Goal: Task Accomplishment & Management: Manage account settings

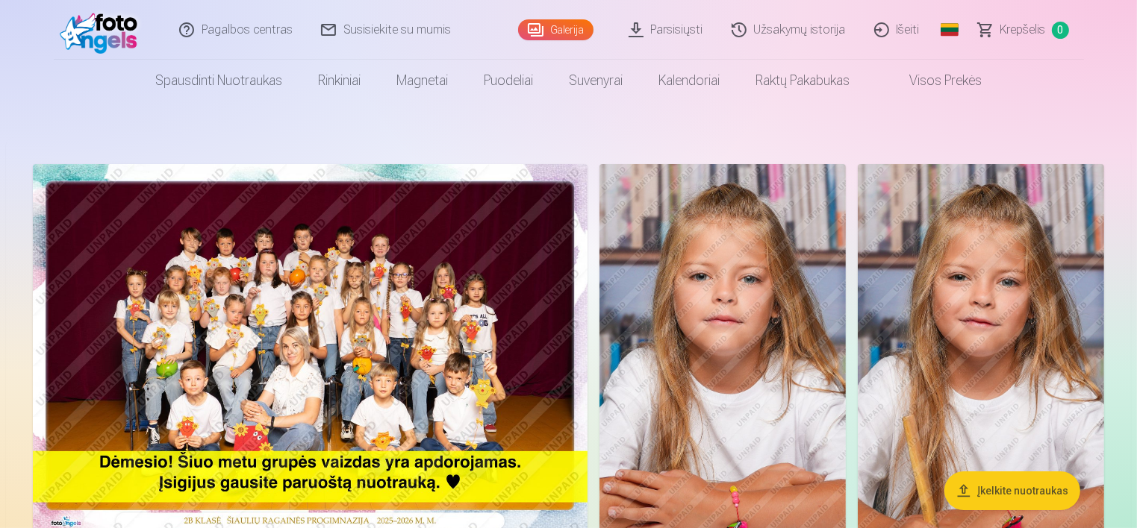
click at [896, 35] on link "Išeiti" at bounding box center [898, 30] width 74 height 60
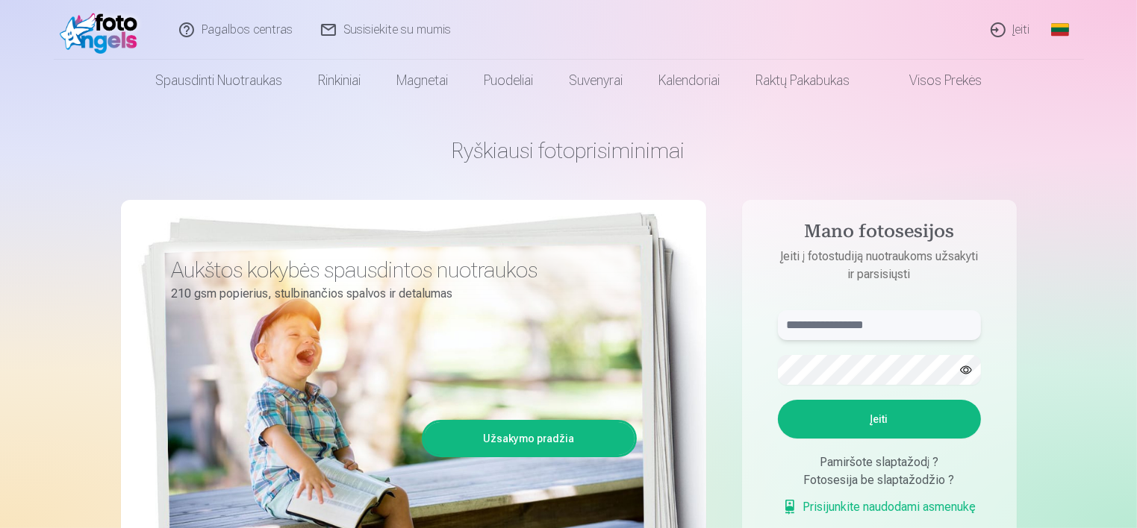
click at [847, 325] on input "text" at bounding box center [879, 325] width 203 height 30
type input "**********"
click at [778, 400] on button "Įeiti" at bounding box center [879, 419] width 203 height 39
